Goal: Transaction & Acquisition: Purchase product/service

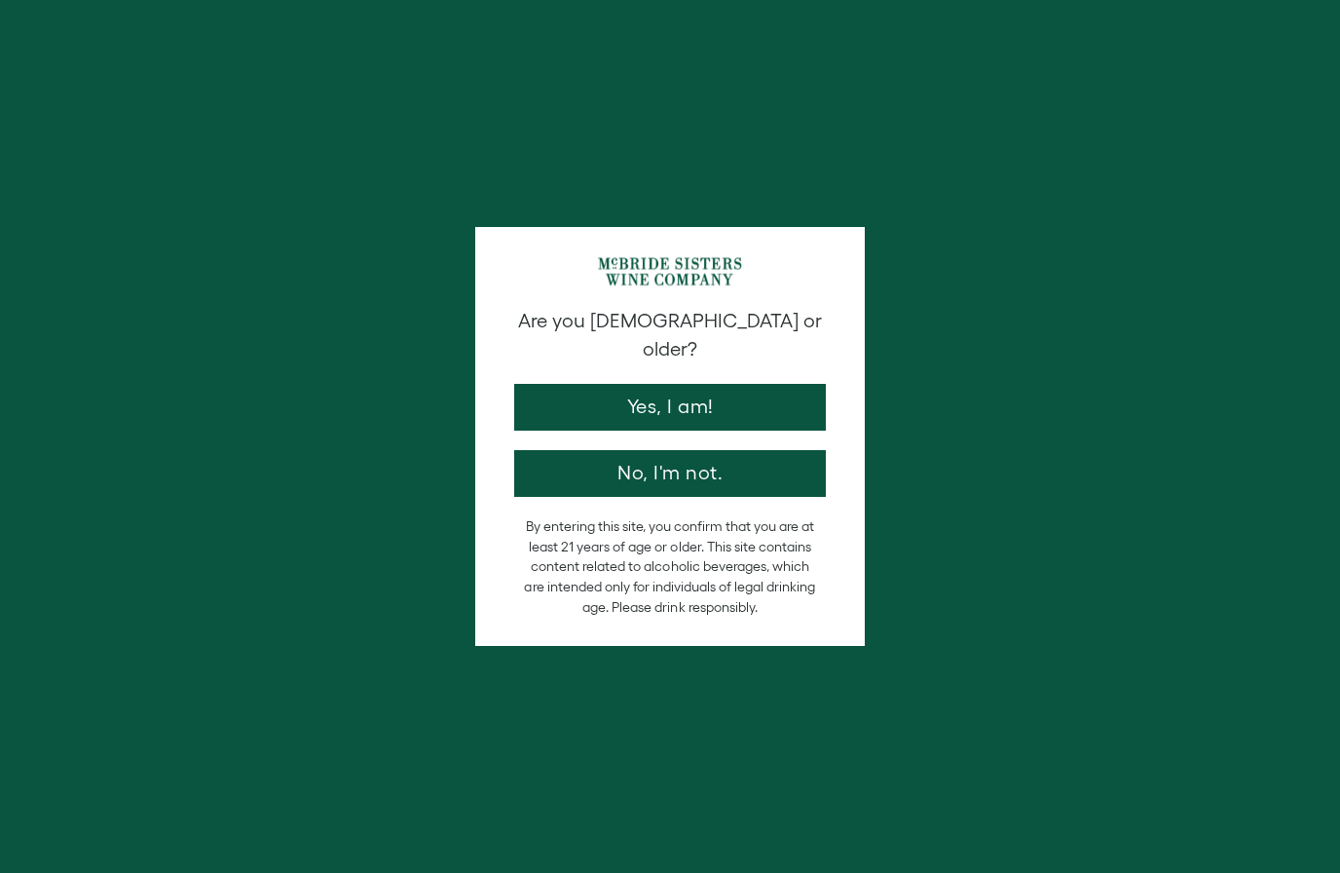
click at [529, 395] on button "Yes, I am!" at bounding box center [670, 407] width 312 height 47
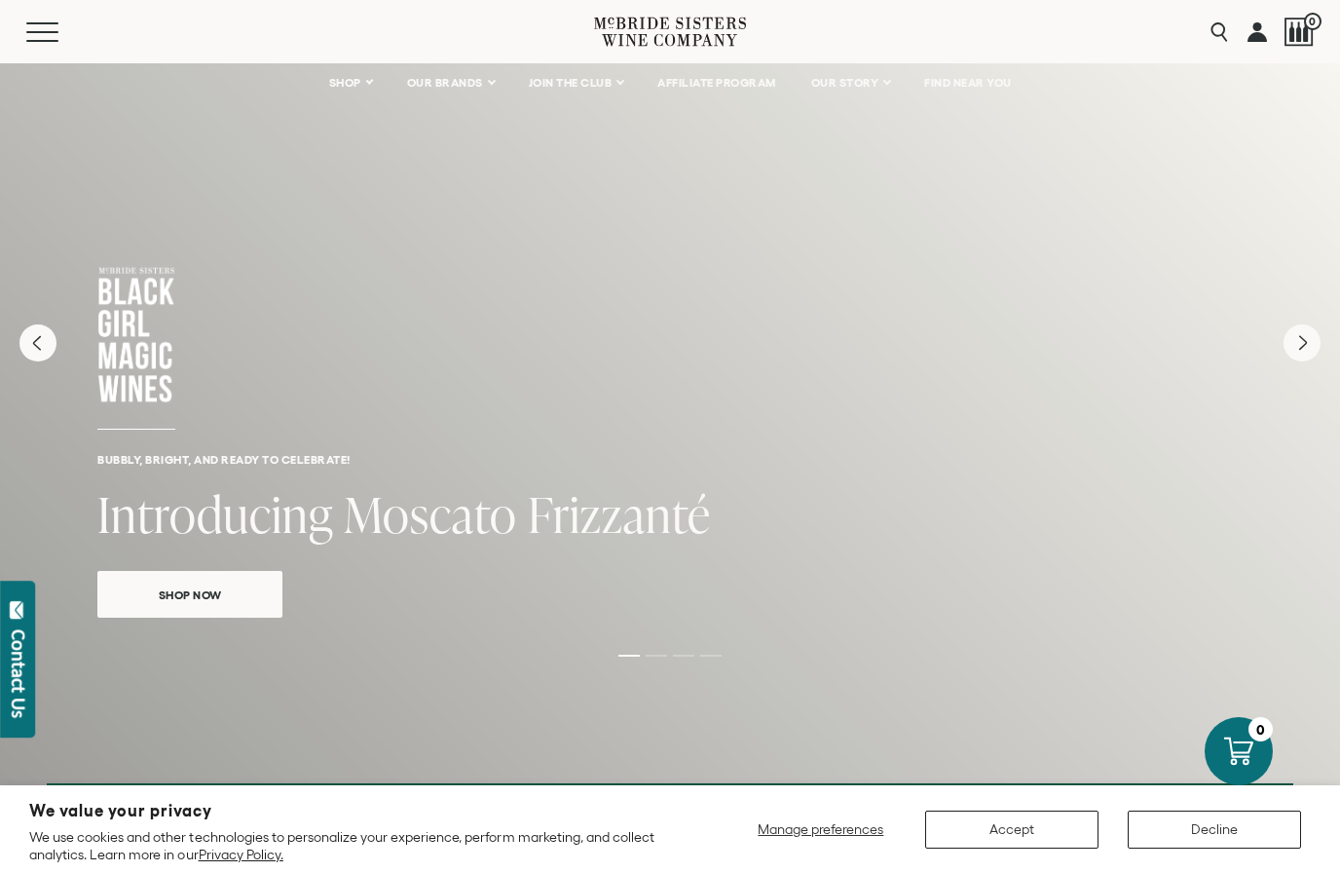
click at [356, 65] on link "SHOP" at bounding box center [351, 82] width 68 height 39
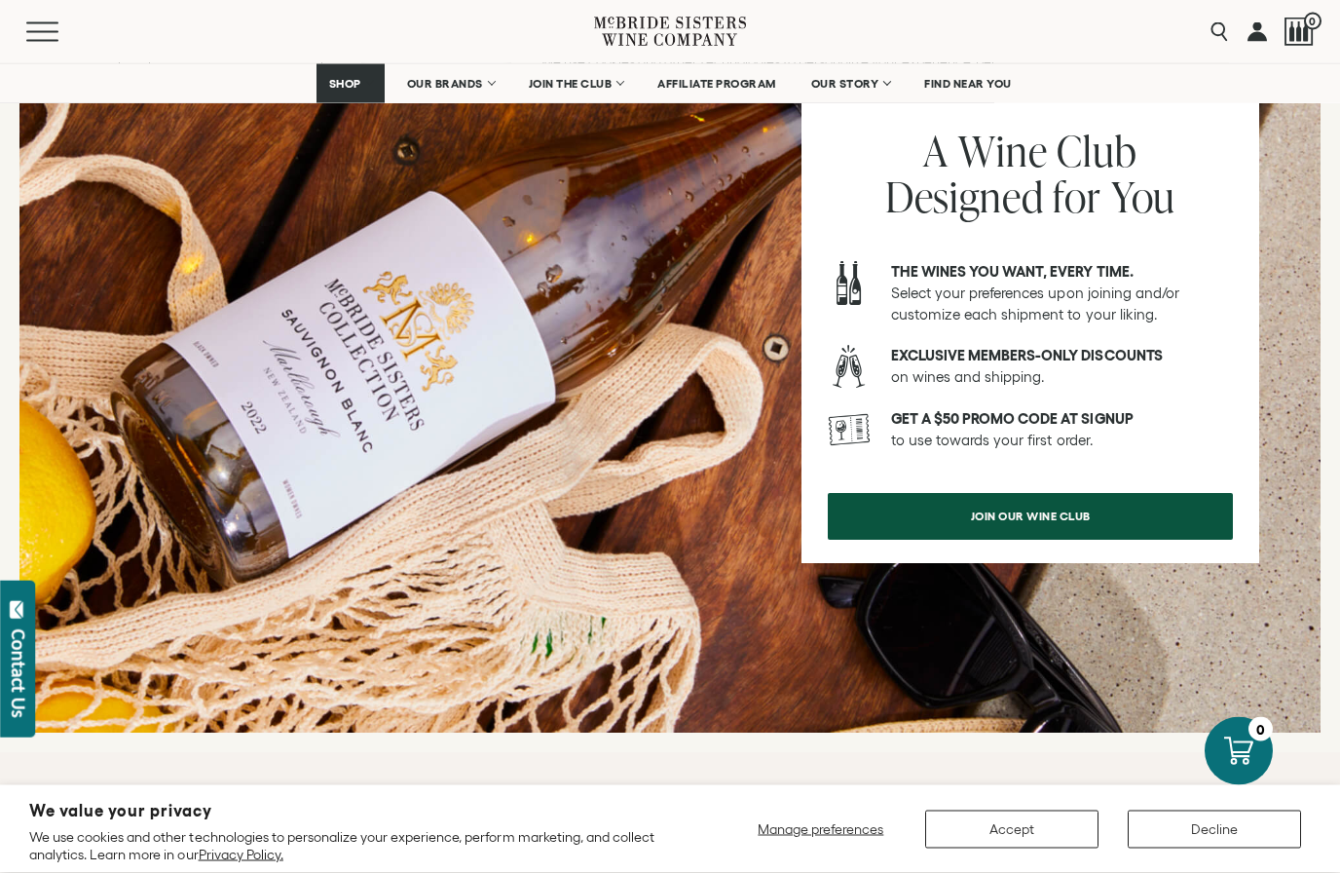
scroll to position [2383, 0]
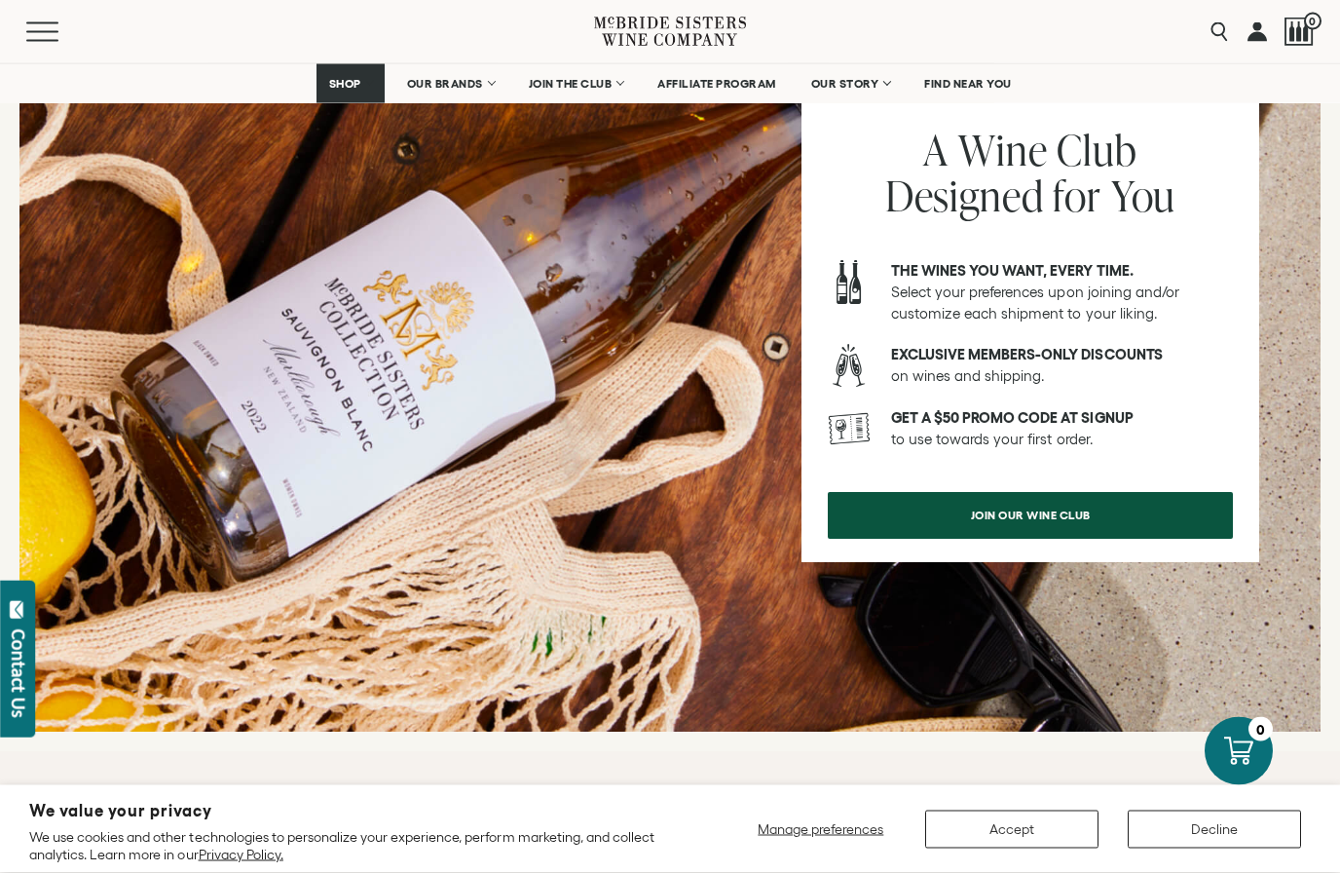
click at [1002, 849] on button "Accept" at bounding box center [1011, 830] width 173 height 38
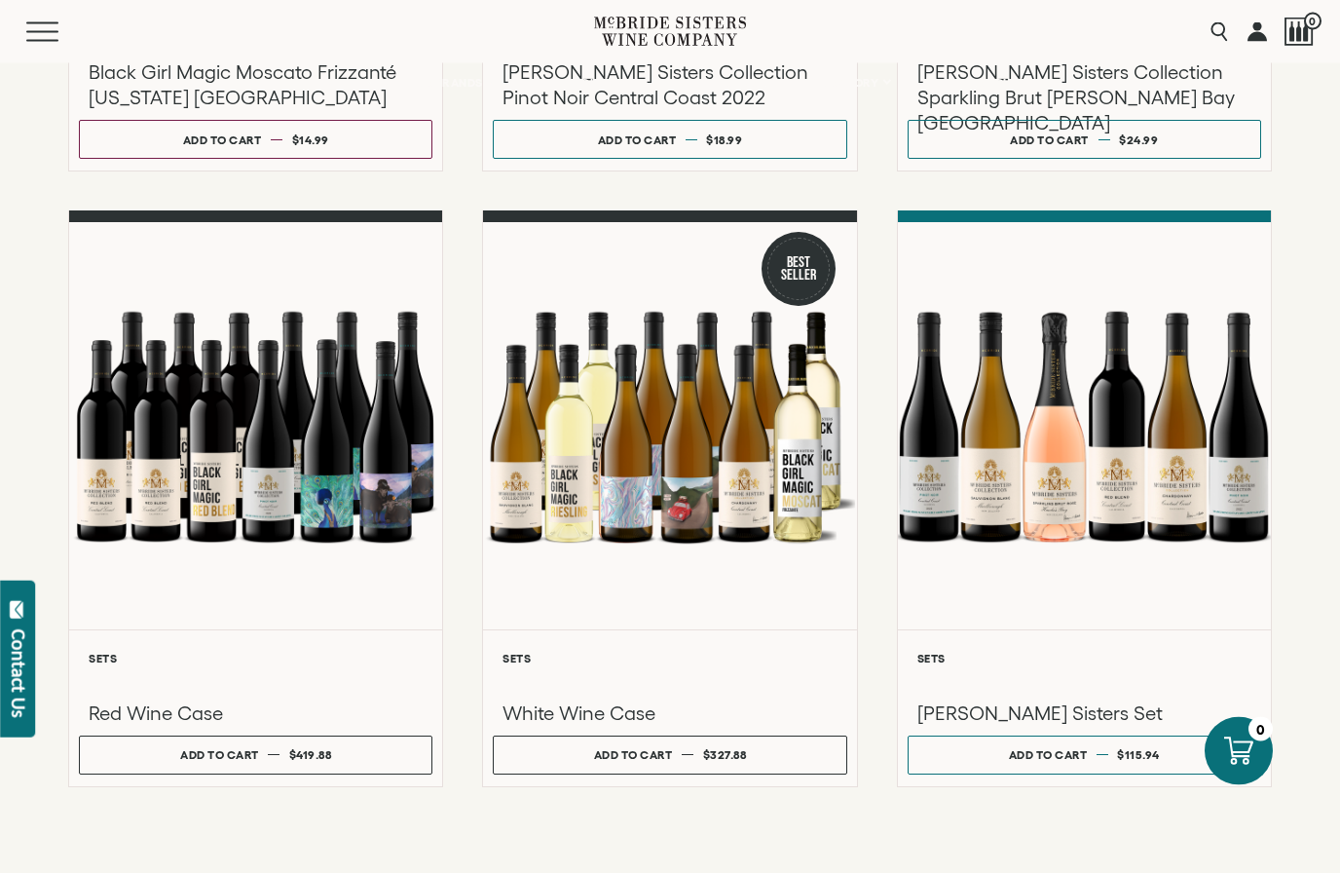
scroll to position [1389, 0]
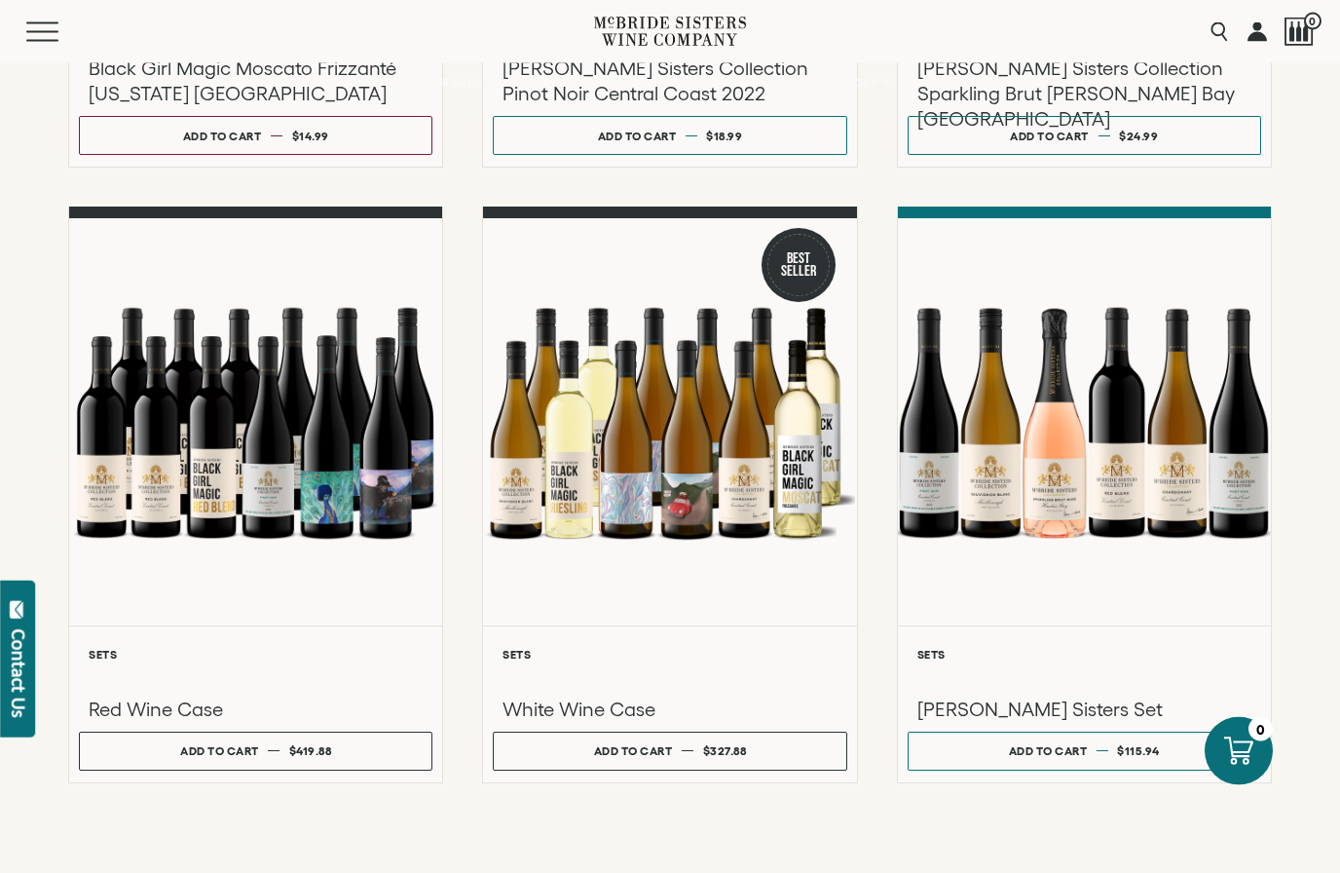
click at [966, 479] on div at bounding box center [1084, 422] width 373 height 407
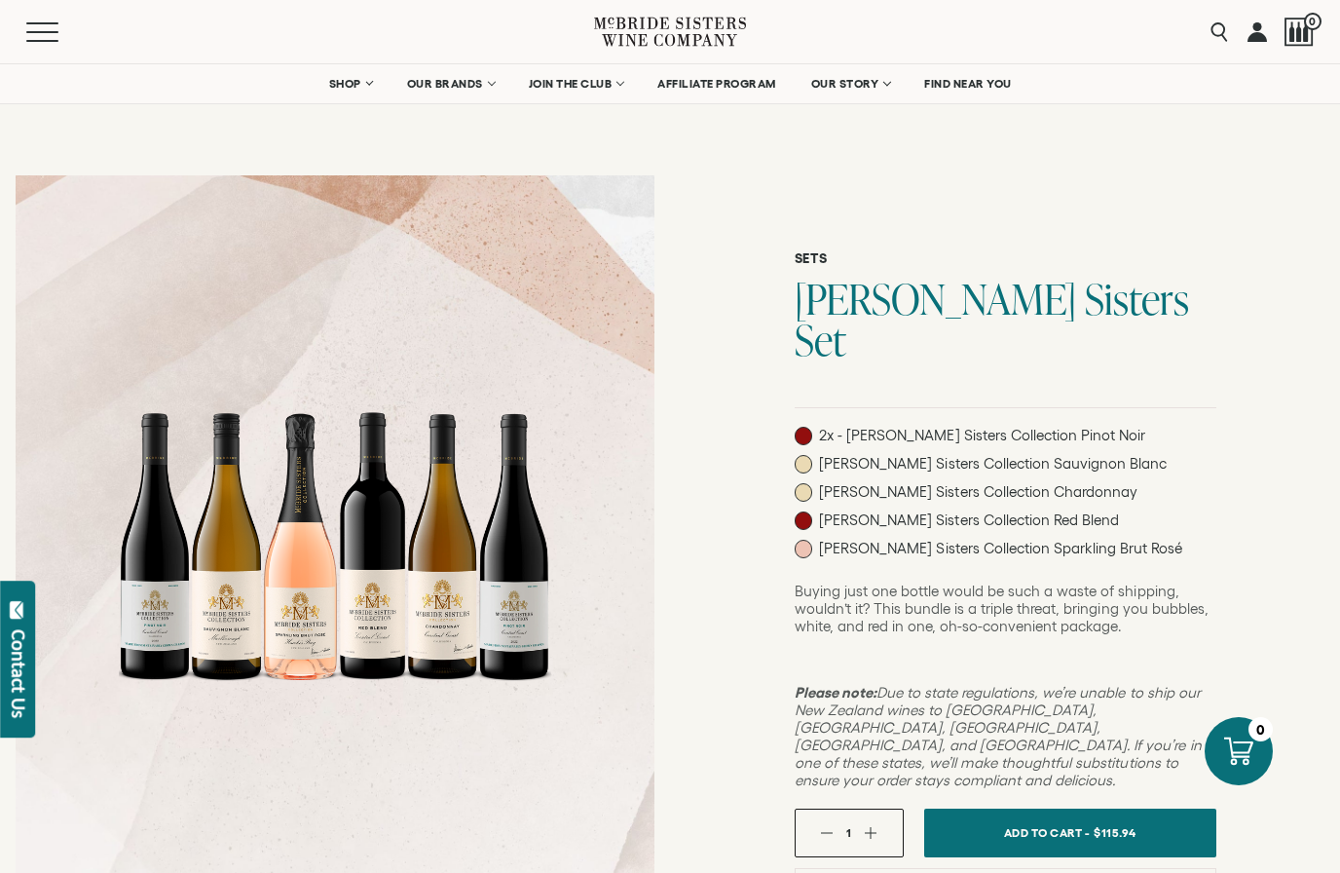
scroll to position [85, 0]
